Goal: Task Accomplishment & Management: Use online tool/utility

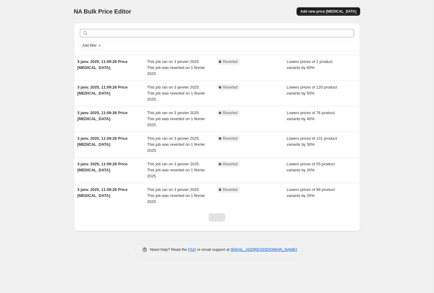
click at [332, 11] on span "Add new price [MEDICAL_DATA]" at bounding box center [328, 11] width 56 height 5
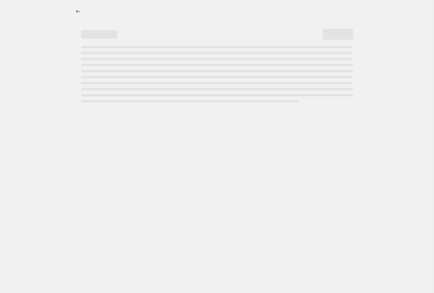
select select "percentage"
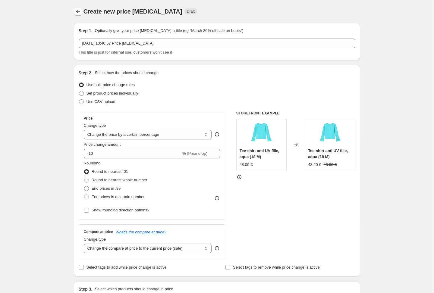
click at [81, 11] on button "Price change jobs" at bounding box center [78, 11] width 8 height 8
